Goal: Navigation & Orientation: Understand site structure

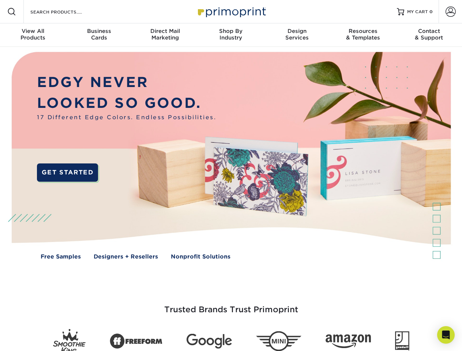
click at [231, 176] on img at bounding box center [230, 161] width 457 height 229
click at [12, 12] on span at bounding box center [11, 11] width 9 height 9
click at [450, 12] on span at bounding box center [450, 12] width 10 height 10
click at [33, 35] on div "View All Products" at bounding box center [33, 34] width 66 height 13
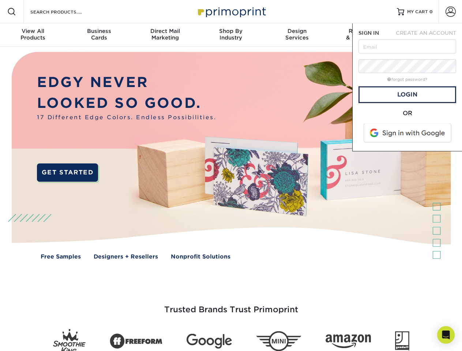
click at [99, 35] on div "Business Cards" at bounding box center [99, 34] width 66 height 13
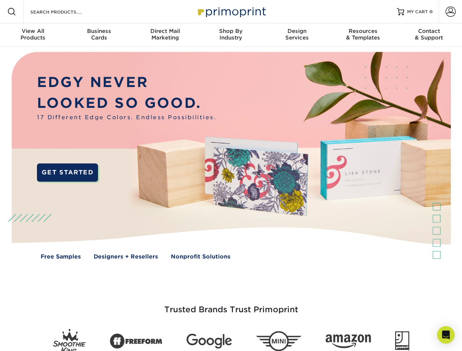
click at [165, 35] on div "Direct Mail Marketing" at bounding box center [165, 34] width 66 height 13
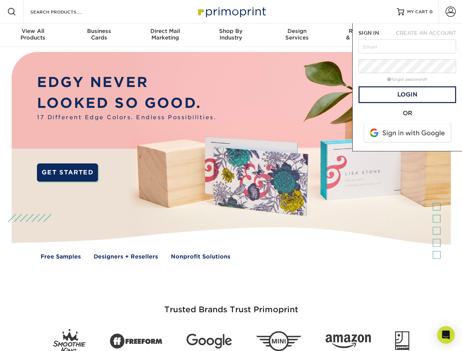
click at [231, 35] on div "Shop By Industry" at bounding box center [231, 34] width 66 height 13
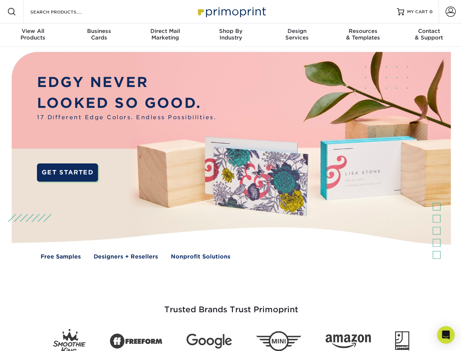
click at [297, 35] on div "Design Services" at bounding box center [297, 34] width 66 height 13
click at [363, 35] on span "SIGN IN" at bounding box center [368, 33] width 20 height 6
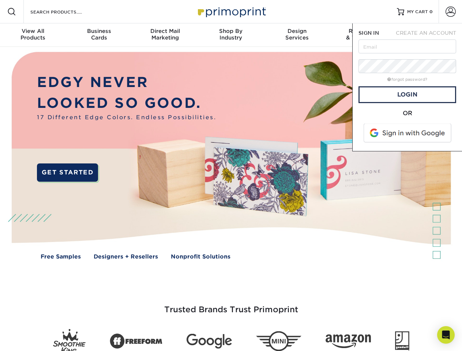
click at [429, 35] on div "Contact & Support" at bounding box center [429, 34] width 66 height 13
